Goal: Navigation & Orientation: Find specific page/section

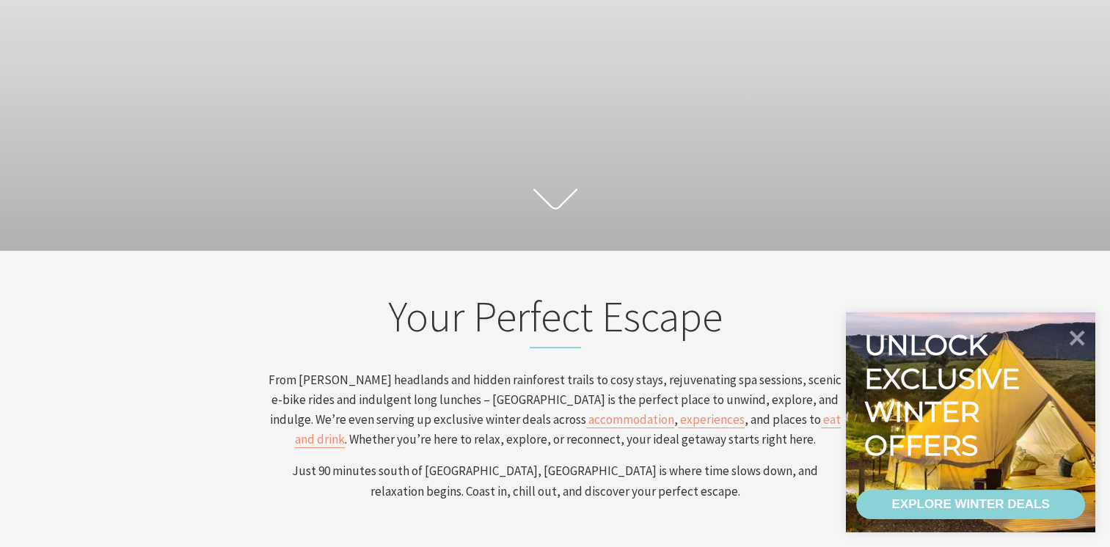
scroll to position [226, 0]
click at [1074, 336] on icon at bounding box center [1078, 338] width 18 height 18
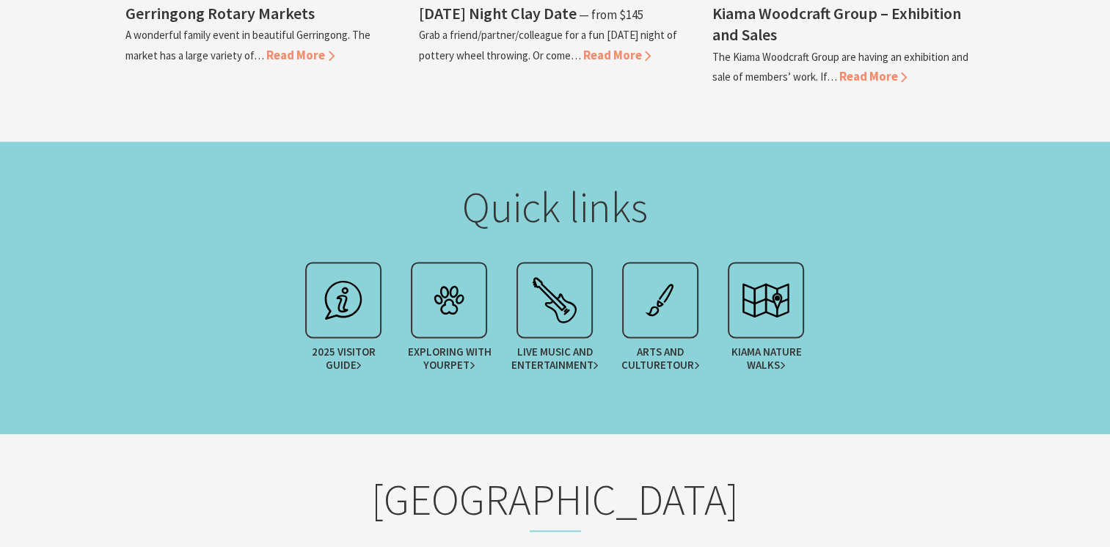
scroll to position [2056, 0]
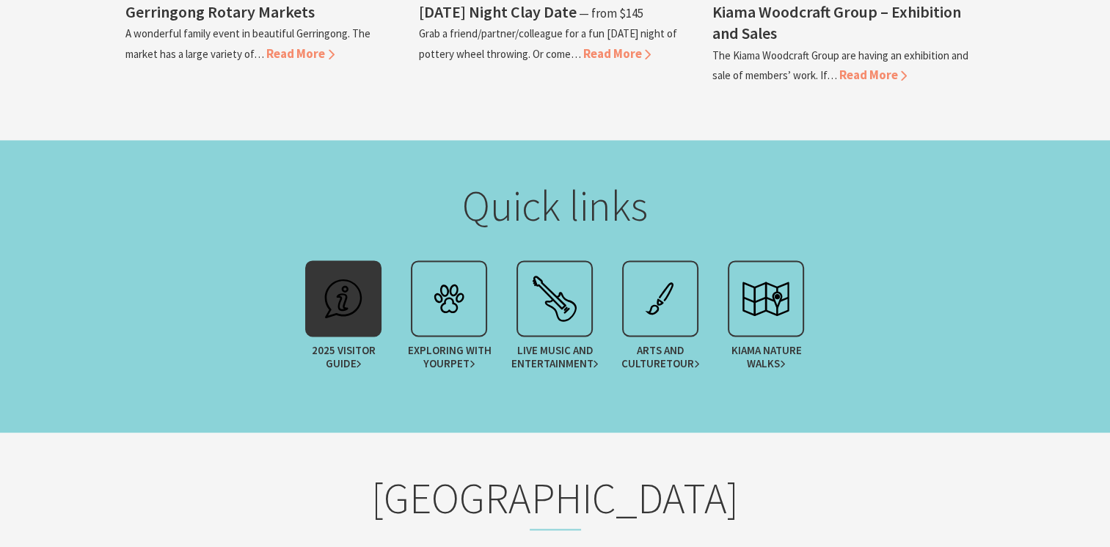
click at [329, 327] on div at bounding box center [343, 298] width 76 height 76
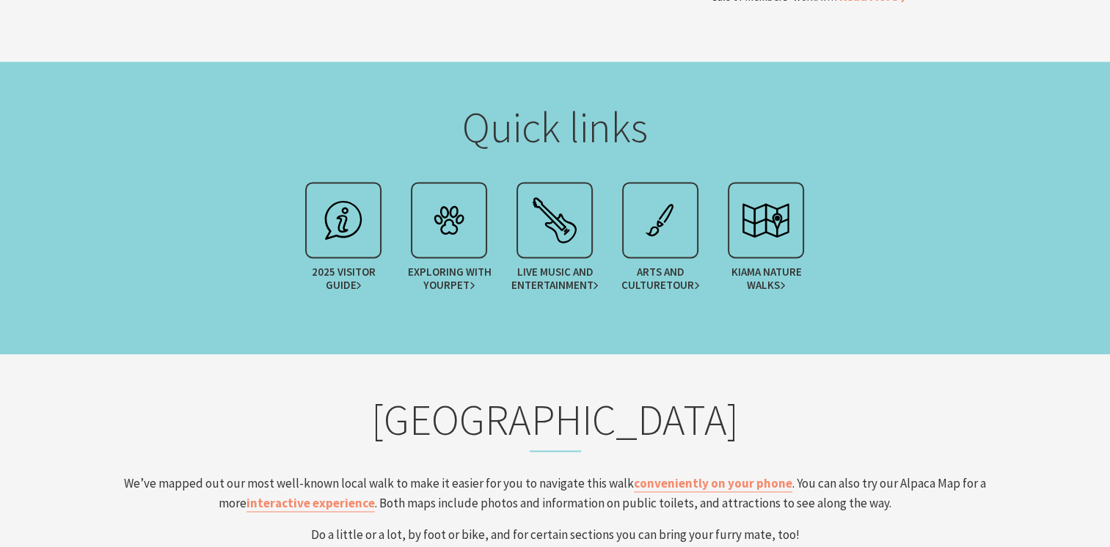
scroll to position [237, 1121]
click at [435, 222] on img at bounding box center [449, 220] width 59 height 59
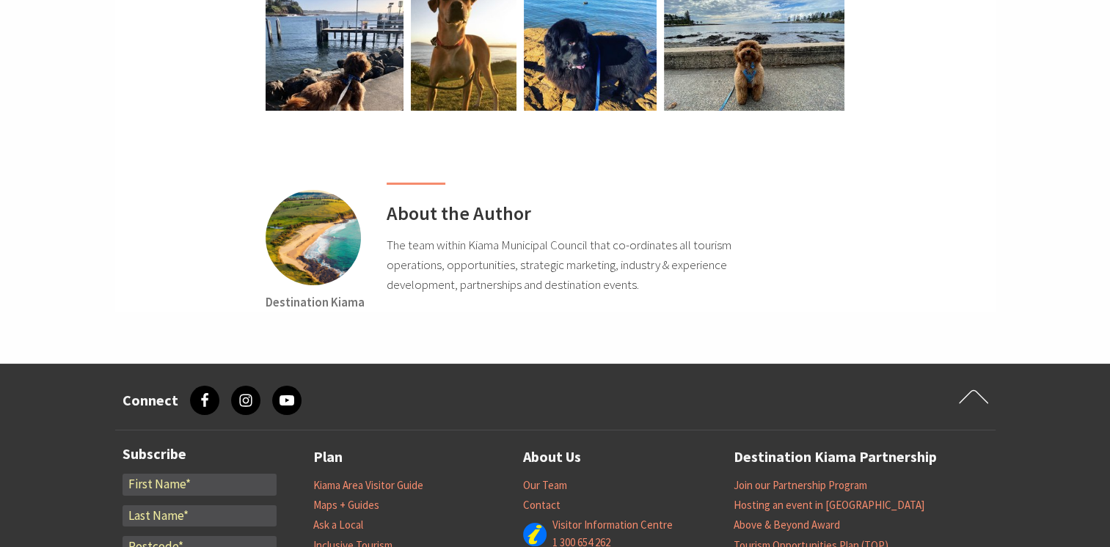
scroll to position [5558, 0]
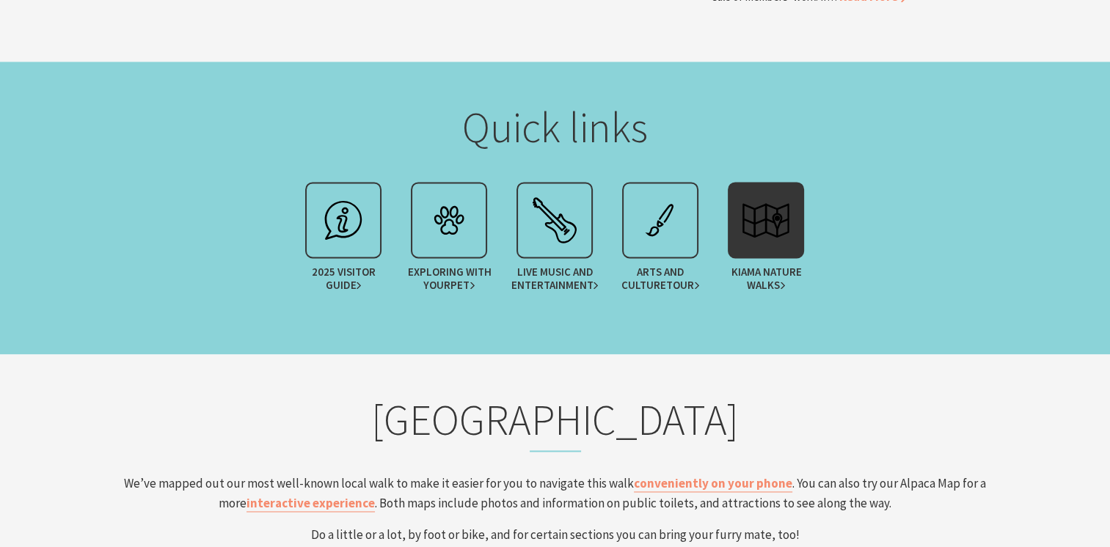
scroll to position [2254, 0]
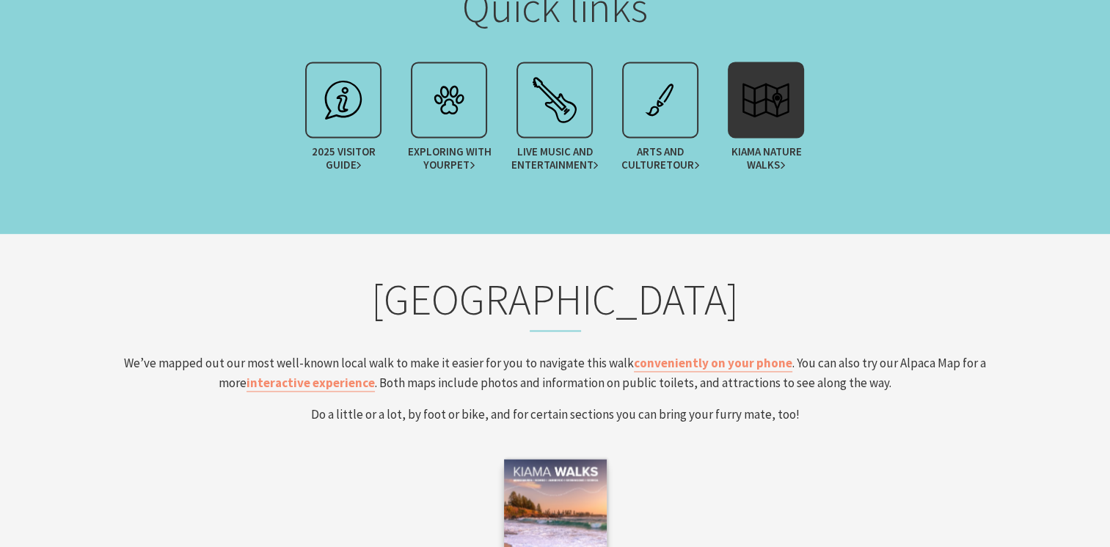
click at [775, 109] on img at bounding box center [766, 99] width 59 height 59
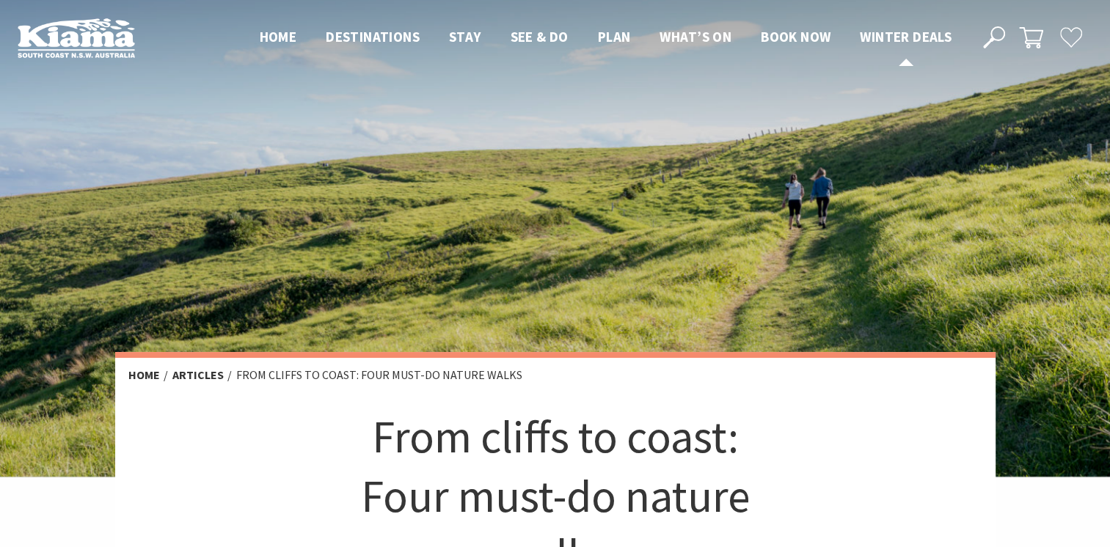
click at [895, 40] on span "Winter Deals" at bounding box center [906, 37] width 92 height 18
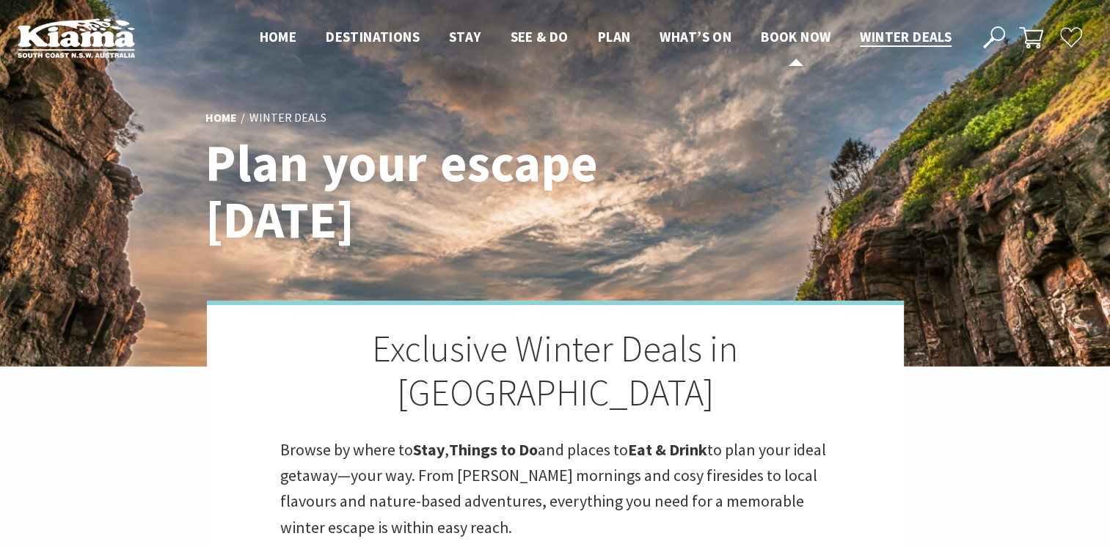
click at [778, 37] on span "Book now" at bounding box center [796, 37] width 70 height 18
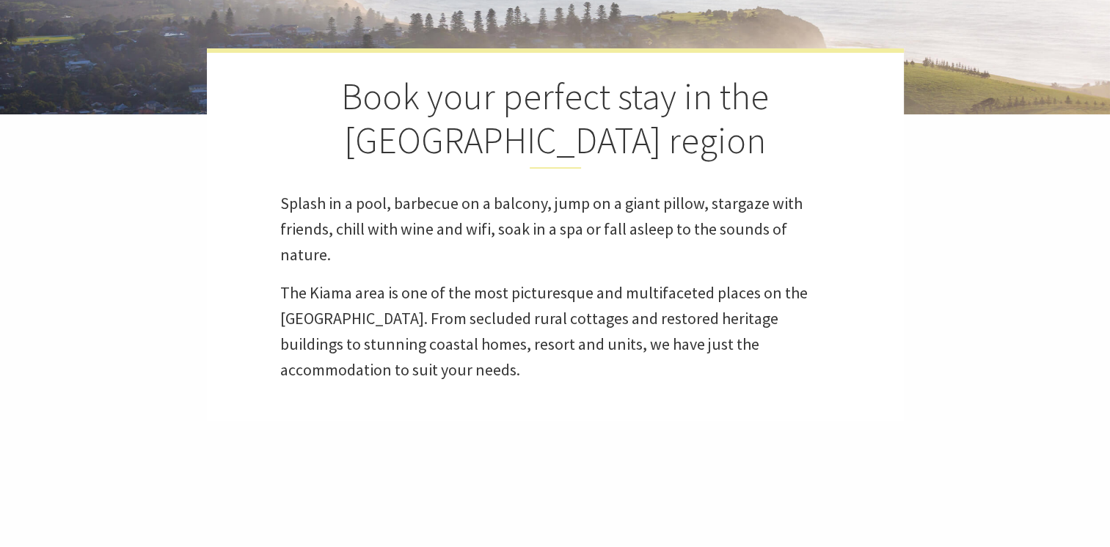
select select "3"
select select "2"
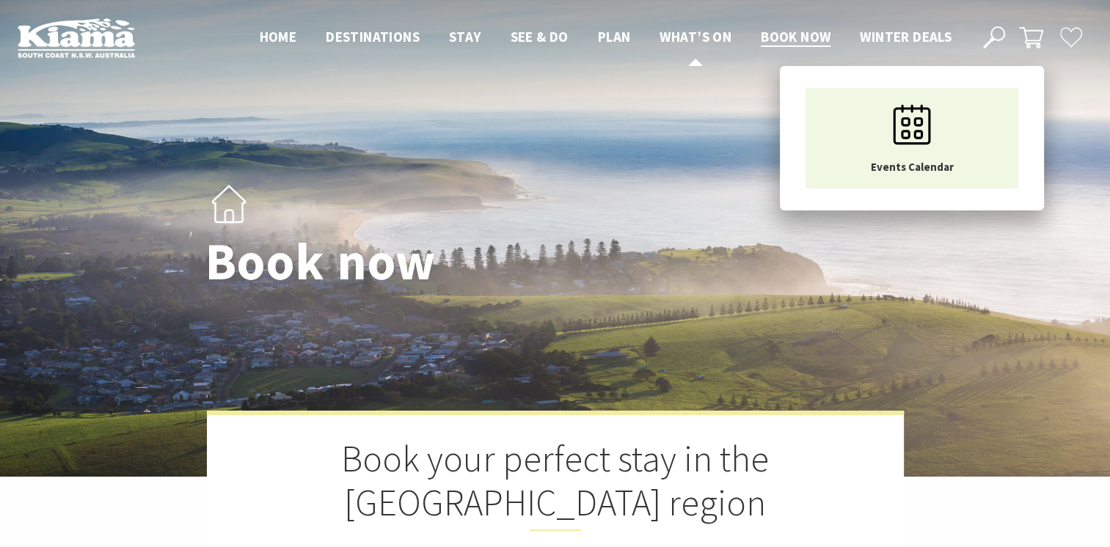
click at [688, 45] on link "What’s On" at bounding box center [696, 37] width 72 height 19
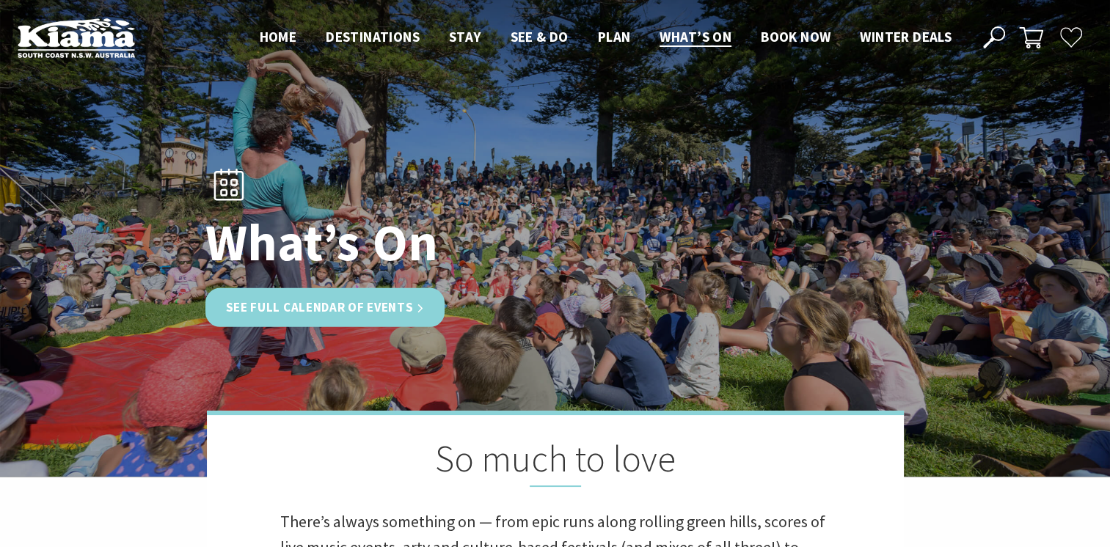
click at [291, 298] on link "See Full Calendar of Events" at bounding box center [325, 307] width 240 height 39
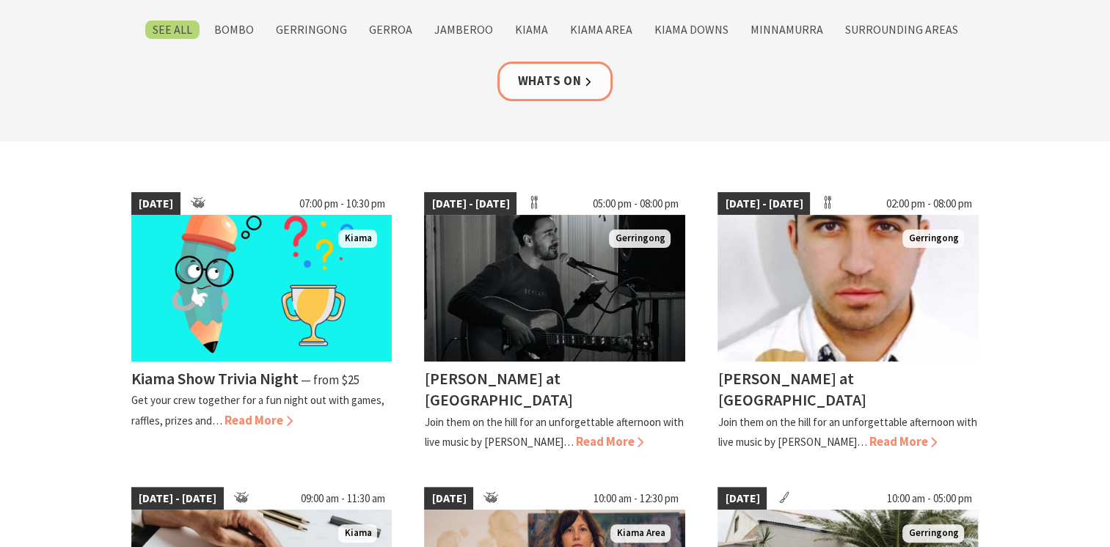
scroll to position [264, 0]
